Goal: Check status: Check status

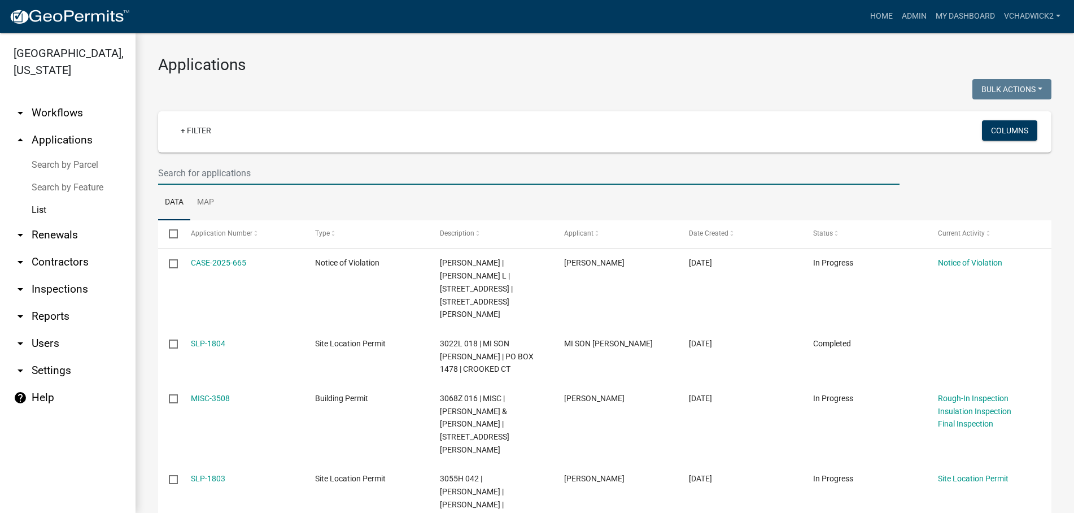
click at [212, 166] on input "text" at bounding box center [528, 172] width 741 height 23
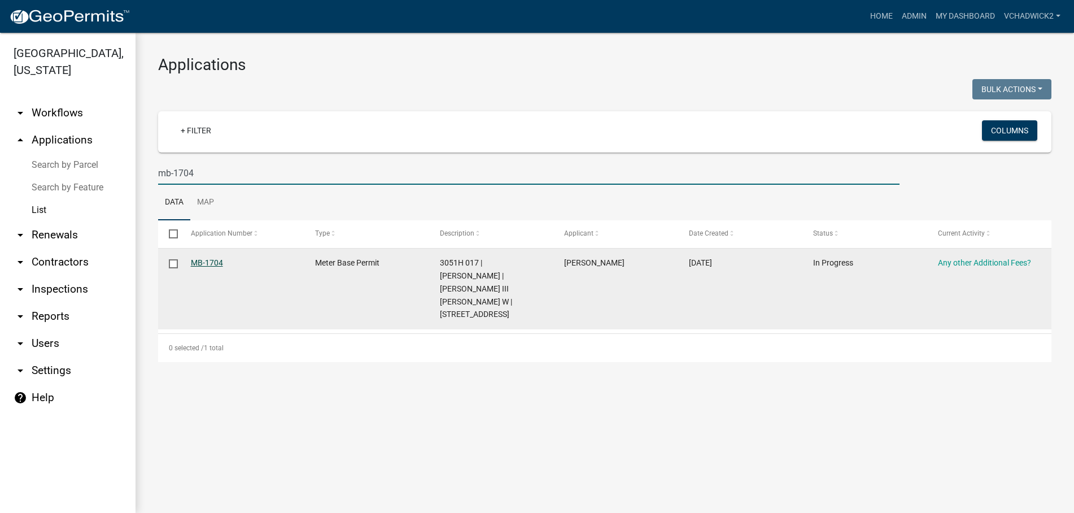
type input "mb-1704"
click at [201, 260] on link "MB-1704" at bounding box center [207, 262] width 32 height 9
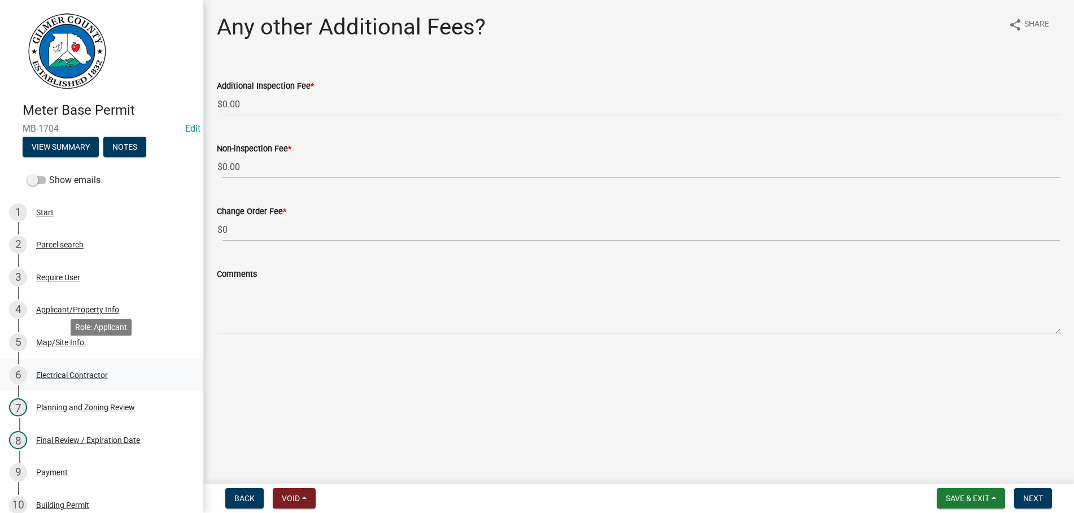
scroll to position [230, 0]
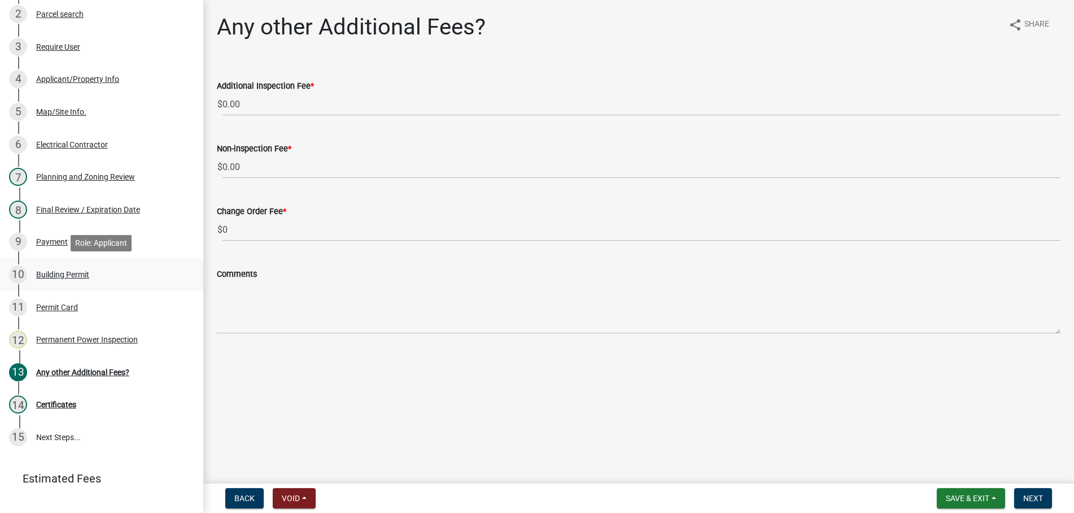
click at [55, 275] on div "Building Permit" at bounding box center [62, 274] width 53 height 8
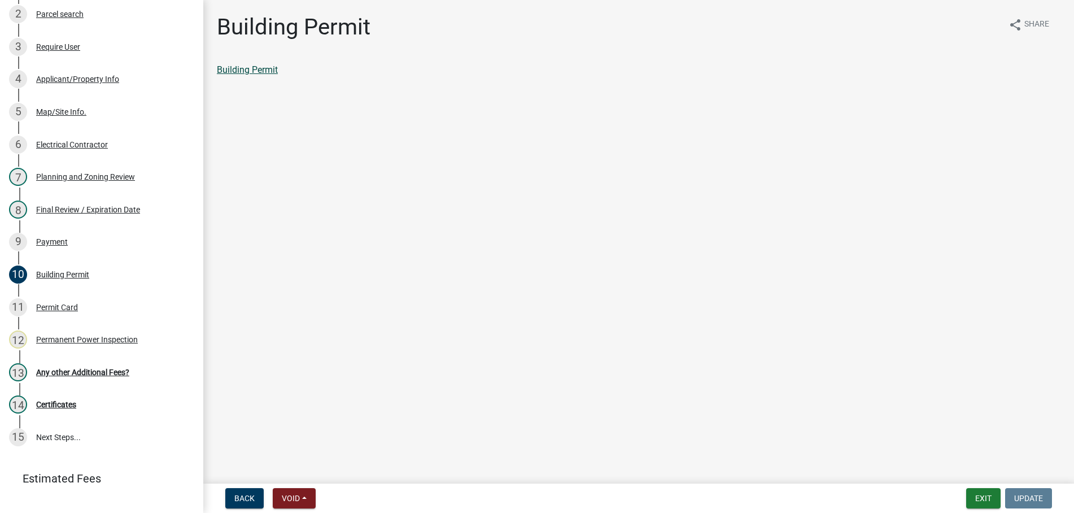
click at [239, 67] on link "Building Permit" at bounding box center [247, 69] width 61 height 11
click at [979, 494] on button "Exit" at bounding box center [983, 498] width 34 height 20
